Goal: Transaction & Acquisition: Purchase product/service

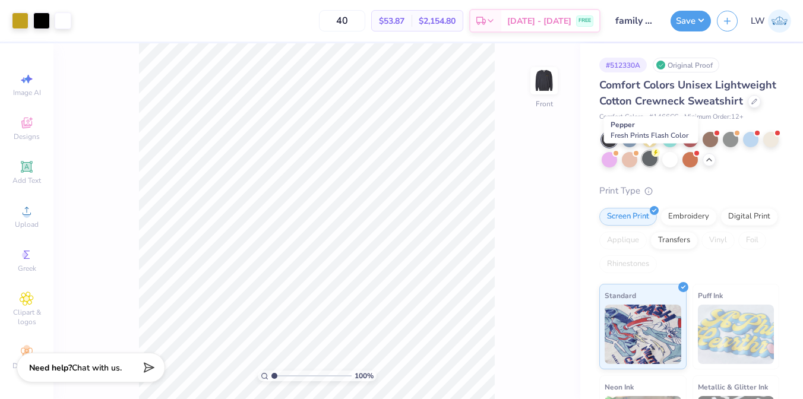
click at [647, 159] on div at bounding box center [649, 158] width 15 height 15
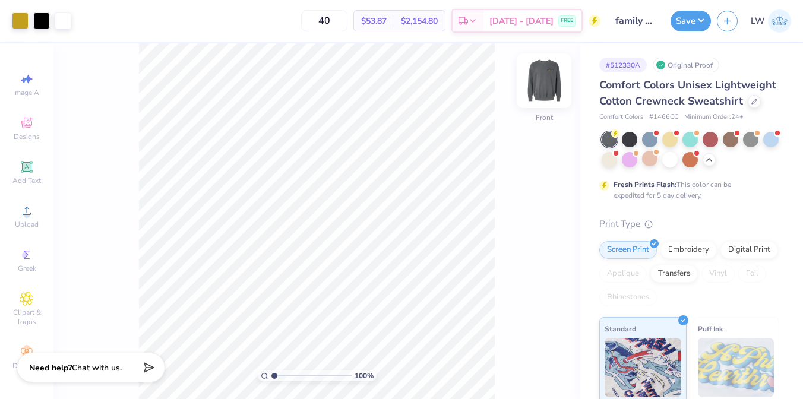
click at [544, 86] on img at bounding box center [545, 81] width 48 height 48
click at [549, 83] on img at bounding box center [545, 81] width 48 height 48
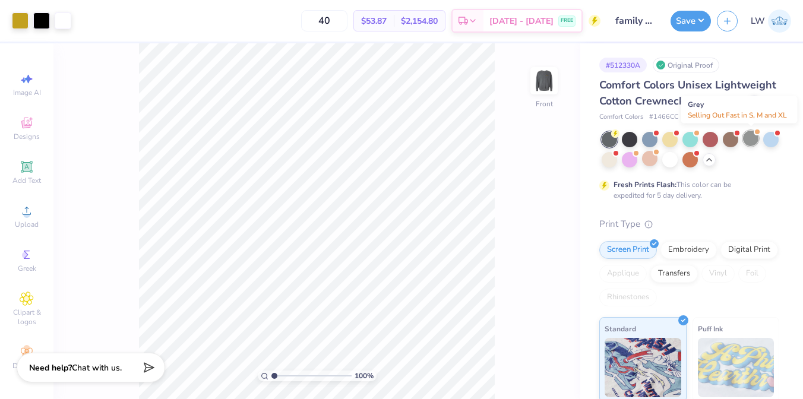
click at [748, 138] on div at bounding box center [750, 138] width 15 height 15
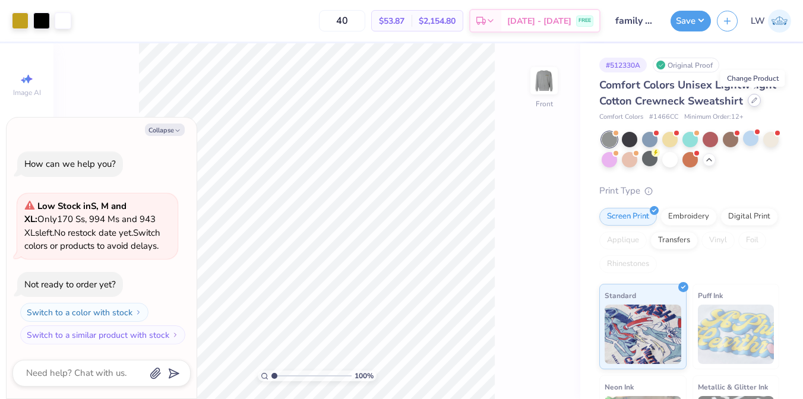
click at [748, 97] on div at bounding box center [754, 100] width 13 height 13
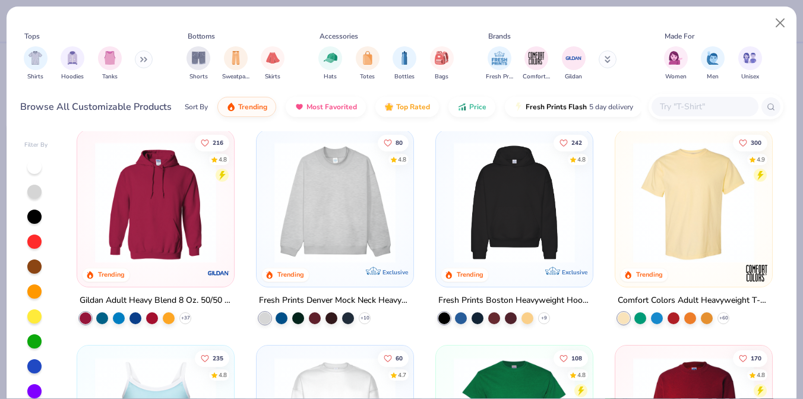
scroll to position [9, 0]
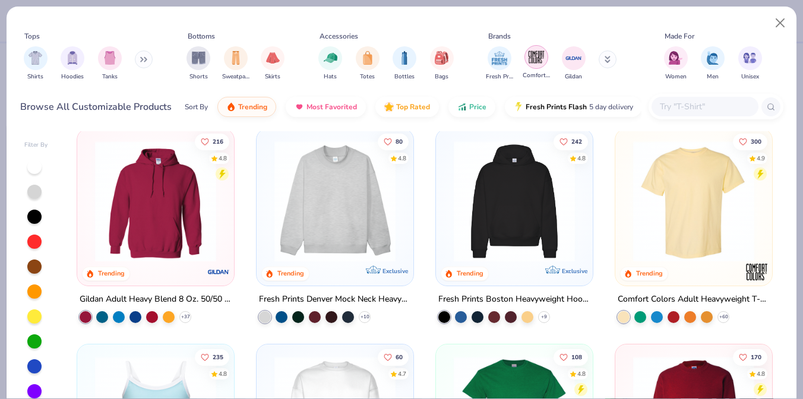
click at [535, 65] on img "filter for Comfort Colors" at bounding box center [537, 57] width 18 height 18
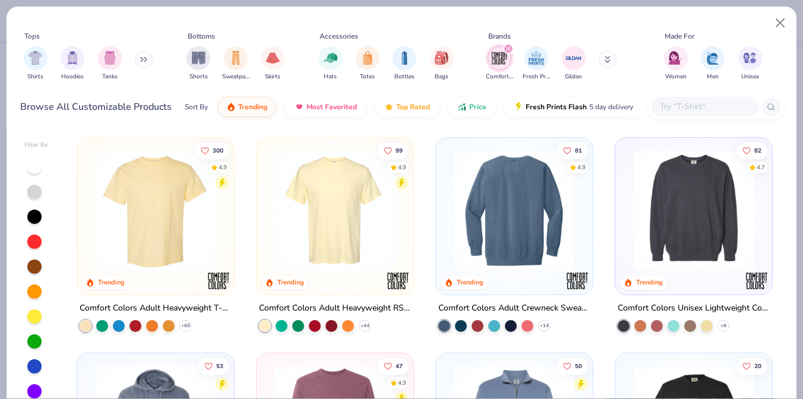
click at [537, 226] on img at bounding box center [514, 210] width 133 height 121
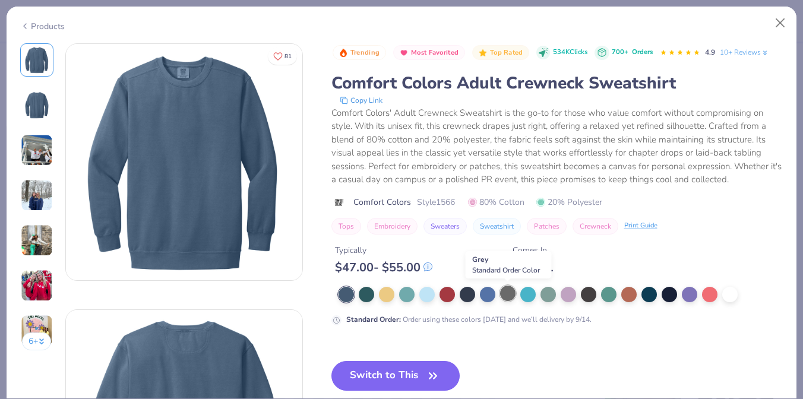
click at [510, 297] on div at bounding box center [507, 293] width 15 height 15
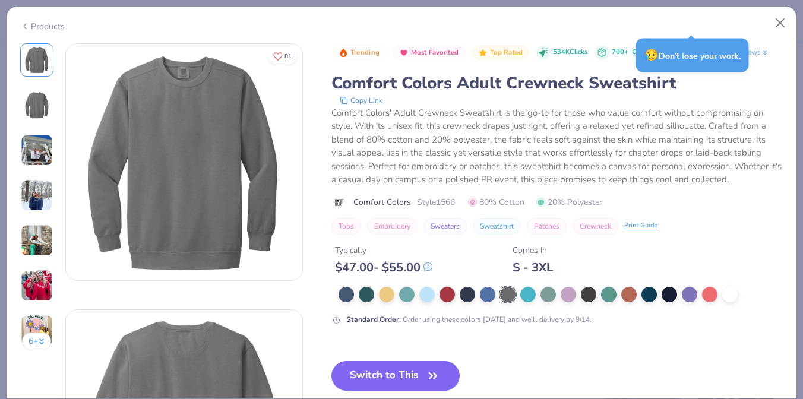
type textarea "x"
